Goal: Transaction & Acquisition: Download file/media

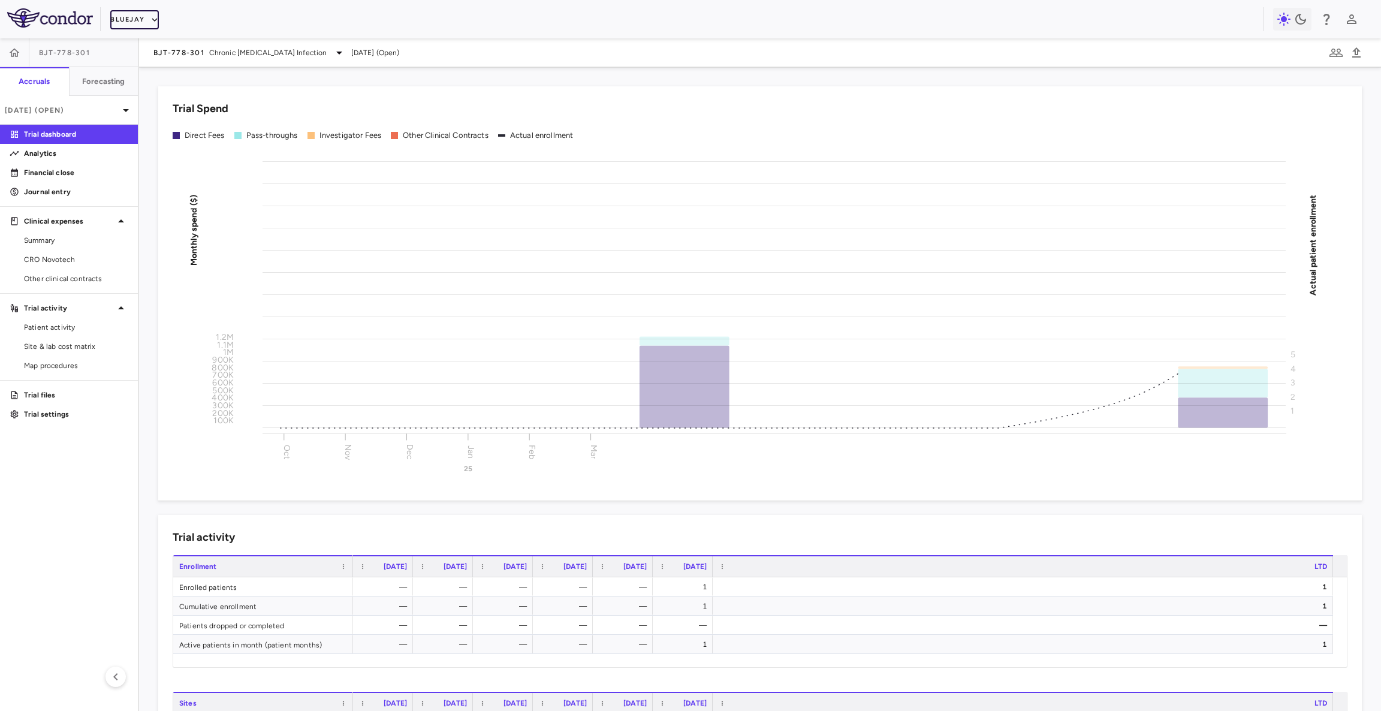
click at [146, 13] on button "Bluejay" at bounding box center [134, 19] width 49 height 19
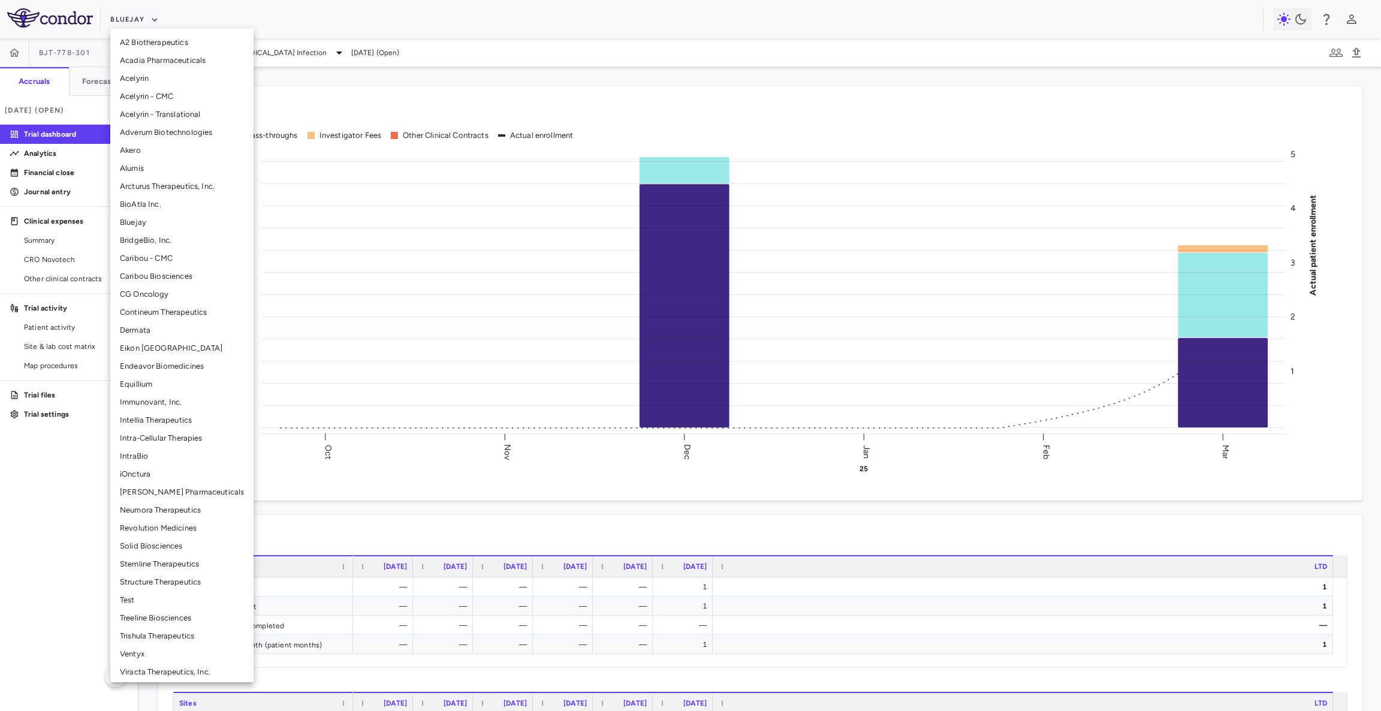
click at [160, 549] on li "Solid Biosciences" at bounding box center [181, 546] width 143 height 18
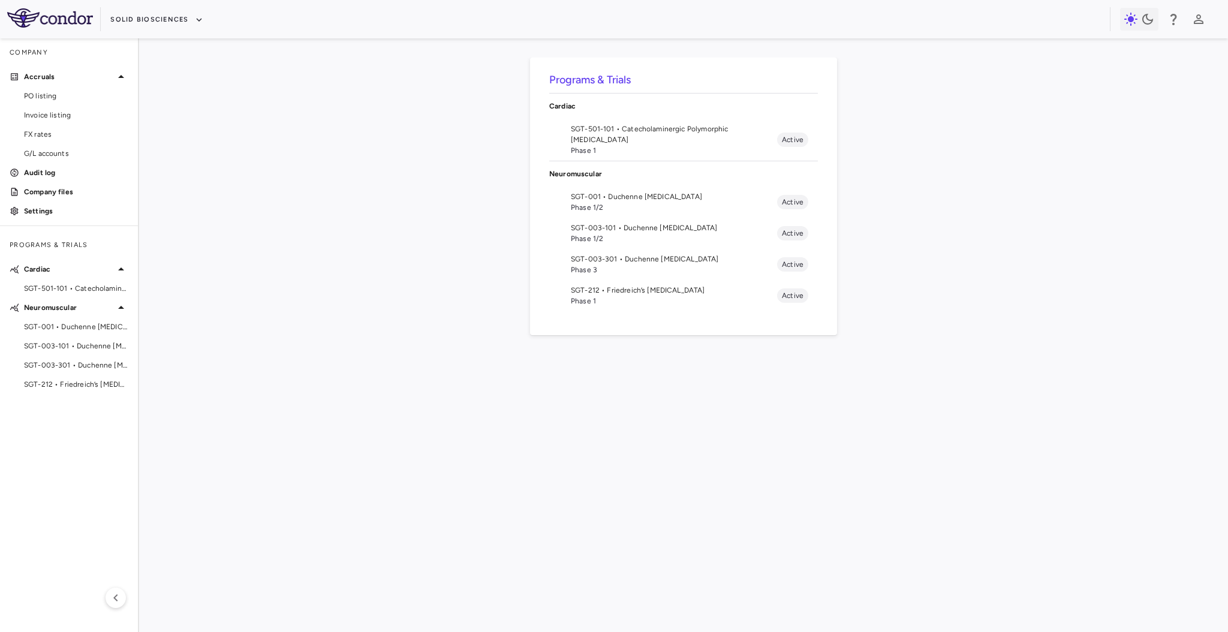
click at [350, 281] on div "Programs & Trials Cardiac SGT-501-101 • Catecholaminergic Polymorphic [MEDICAL_…" at bounding box center [683, 335] width 1050 height 555
click at [639, 124] on span "SGT-501-101 • Catecholaminergic Polymorphic [MEDICAL_DATA]" at bounding box center [674, 135] width 206 height 22
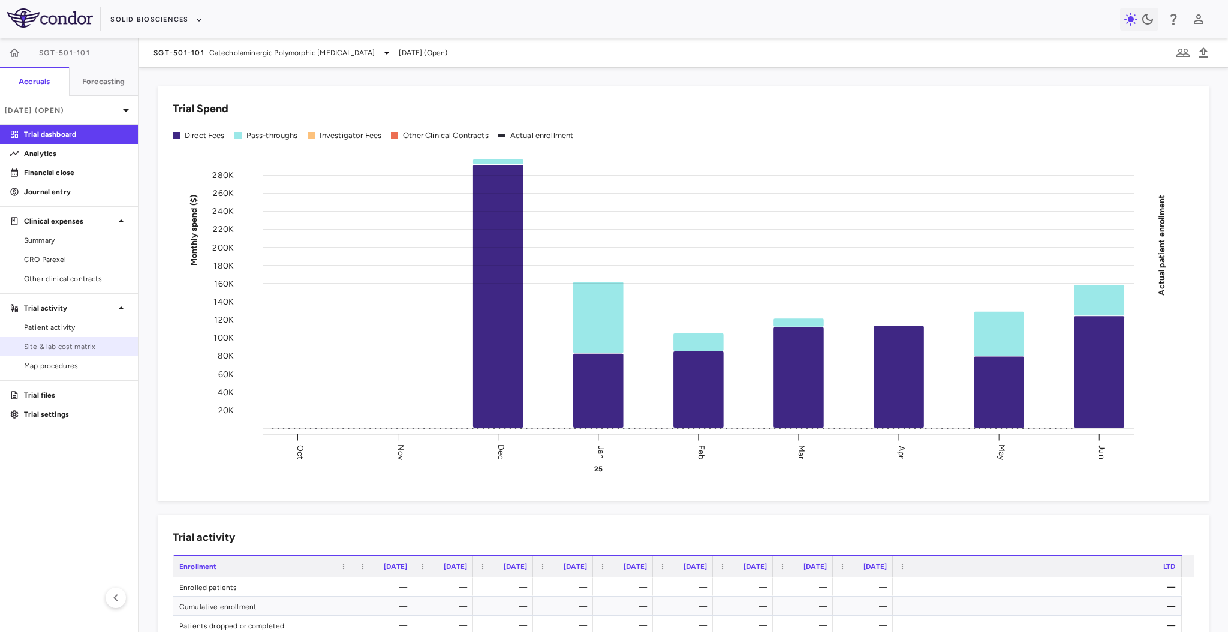
click at [52, 348] on span "Site & lab cost matrix" at bounding box center [76, 346] width 104 height 11
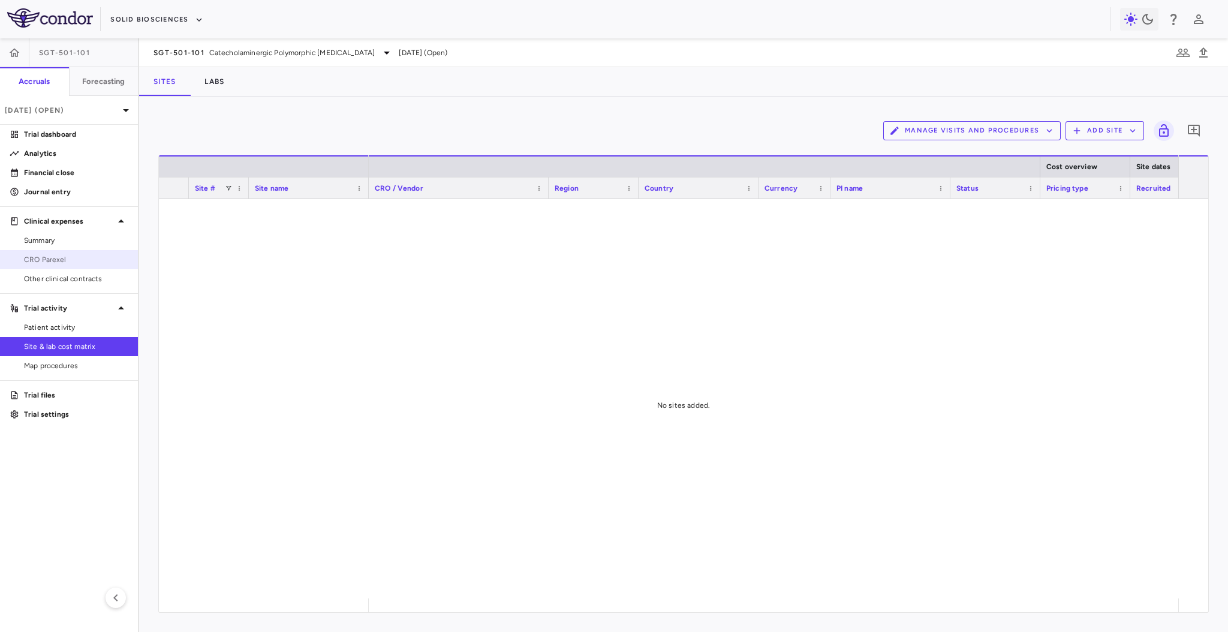
click at [55, 257] on span "CRO Parexel" at bounding box center [76, 259] width 104 height 11
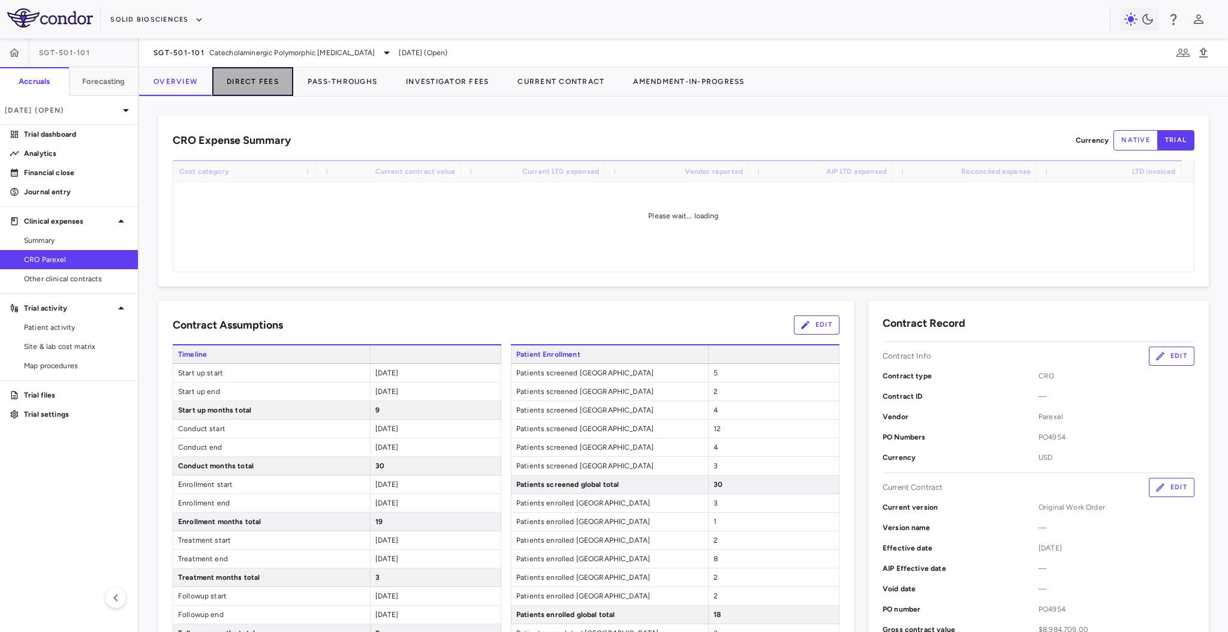
click at [245, 78] on button "Direct Fees" at bounding box center [252, 81] width 81 height 29
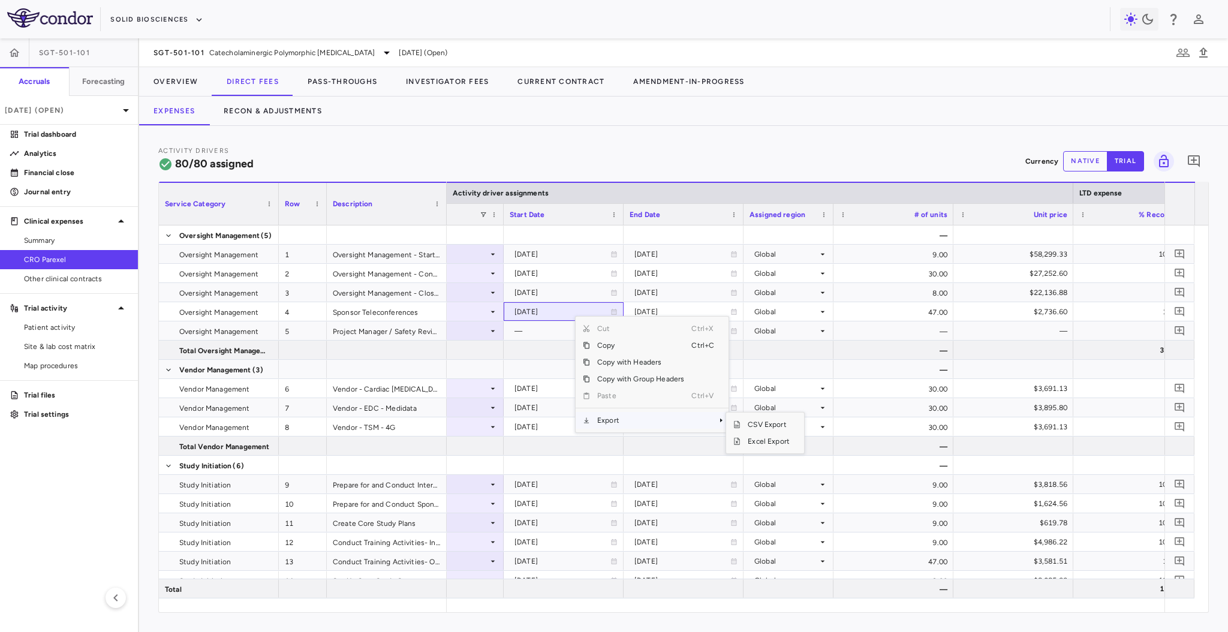
click at [611, 418] on span "Export" at bounding box center [640, 420] width 101 height 17
click at [769, 440] on span "Excel Export" at bounding box center [768, 441] width 56 height 17
